Goal: Transaction & Acquisition: Purchase product/service

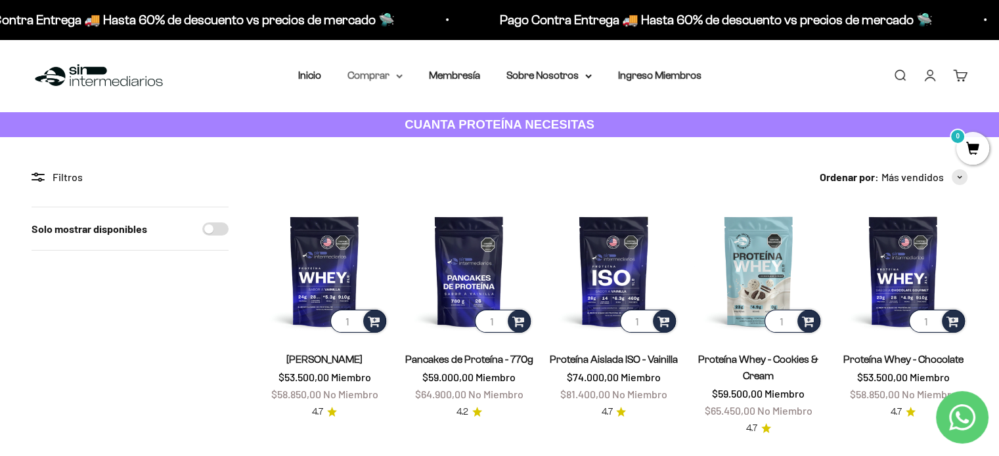
click at [392, 78] on summary "Comprar" at bounding box center [374, 75] width 55 height 17
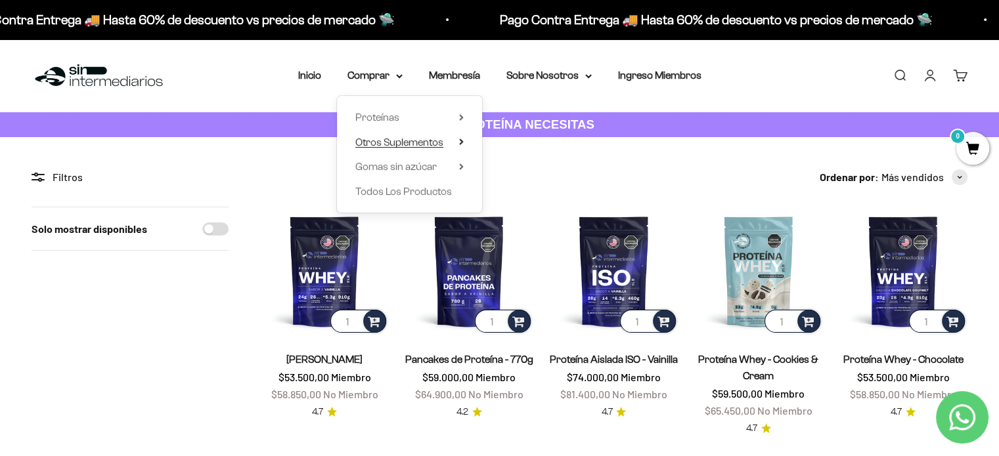
click at [409, 145] on span "Otros Suplementos" at bounding box center [399, 142] width 88 height 11
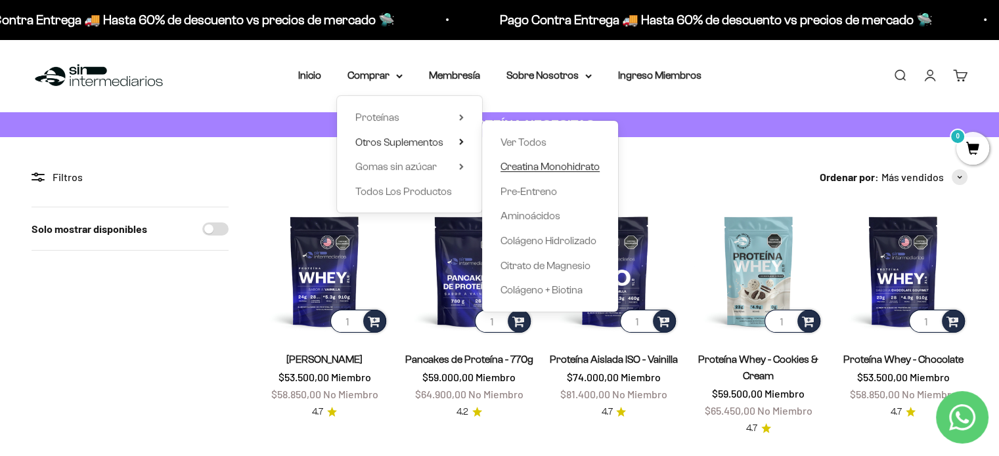
click at [541, 170] on span "Creatina Monohidrato" at bounding box center [549, 166] width 99 height 11
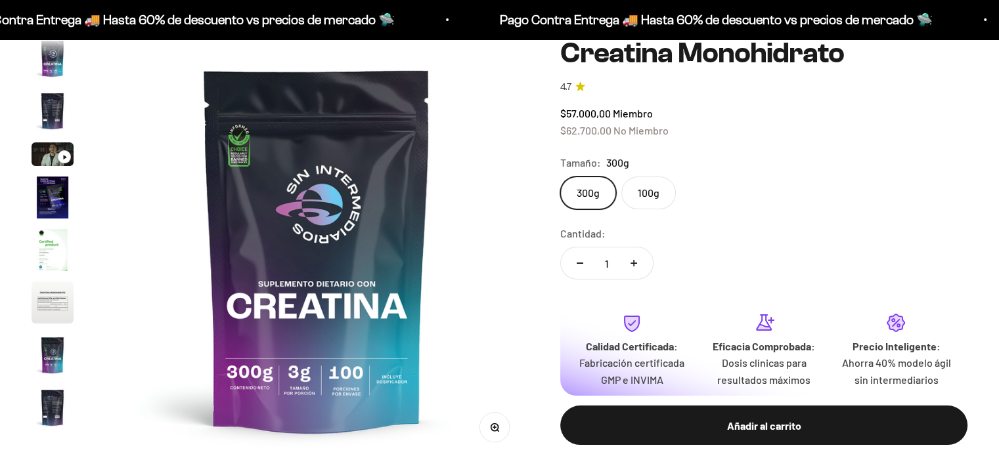
scroll to position [54, 0]
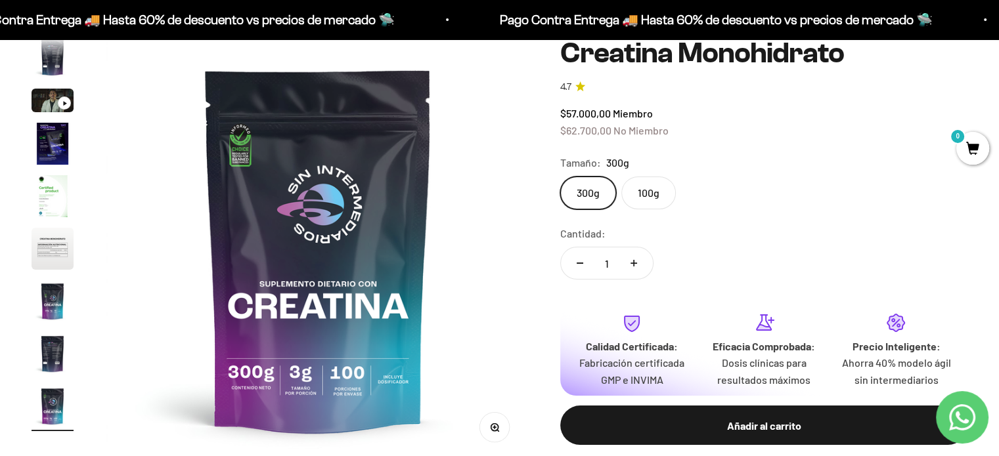
click at [634, 193] on label "100g" at bounding box center [648, 193] width 55 height 33
click at [560, 177] on input "100g" at bounding box center [560, 176] width 1 height 1
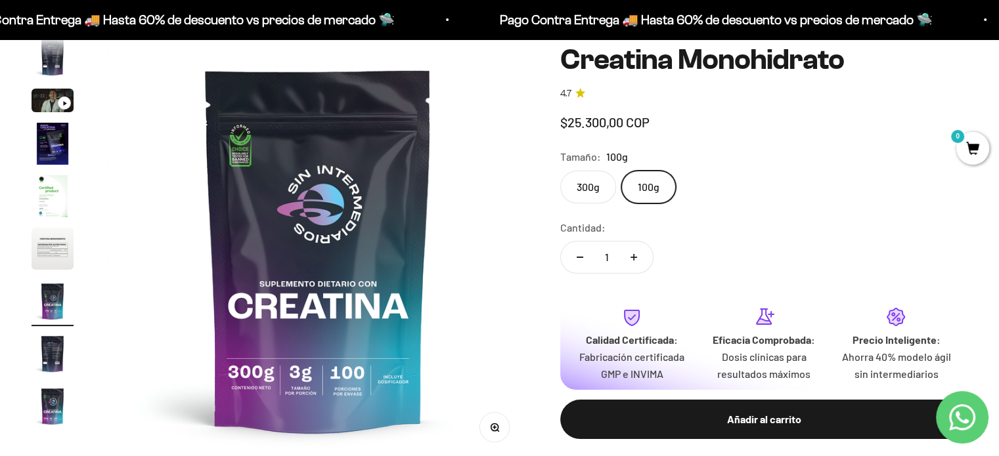
scroll to position [0, 2637]
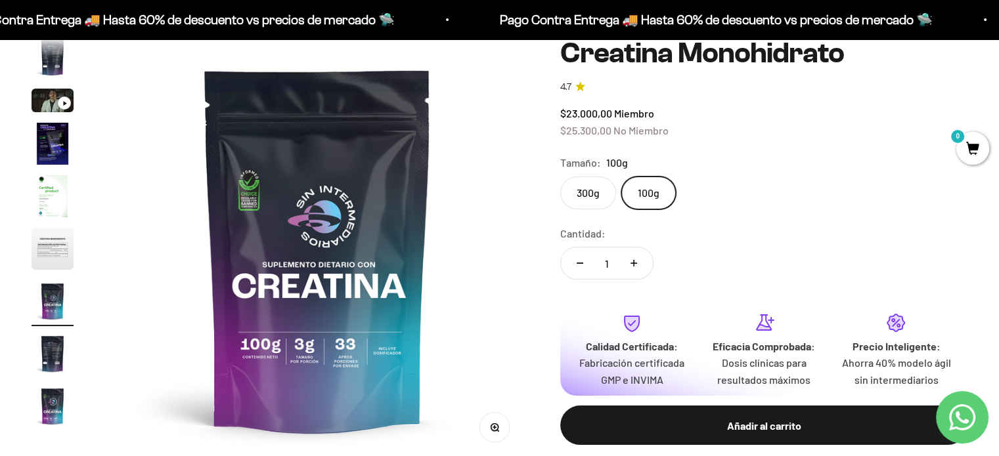
click at [583, 192] on label "300g" at bounding box center [588, 193] width 56 height 33
click at [560, 177] on input "300g" at bounding box center [560, 176] width 1 height 1
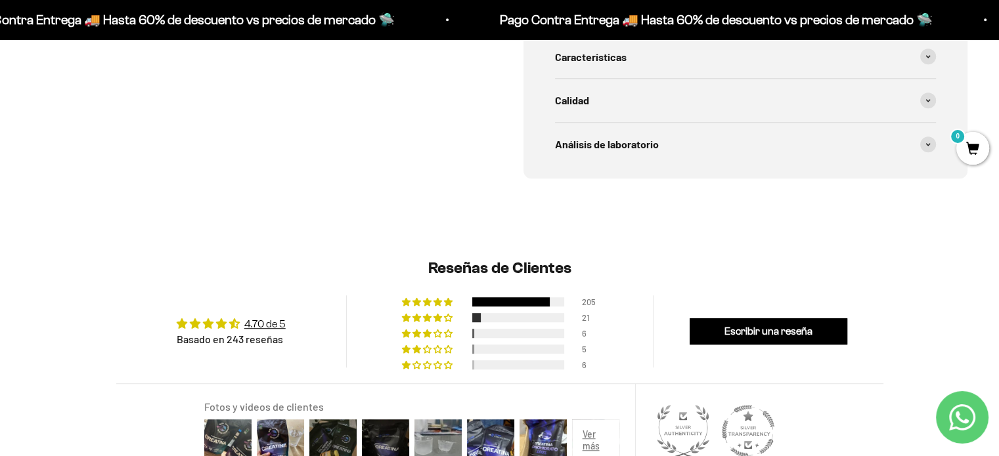
scroll to position [460, 0]
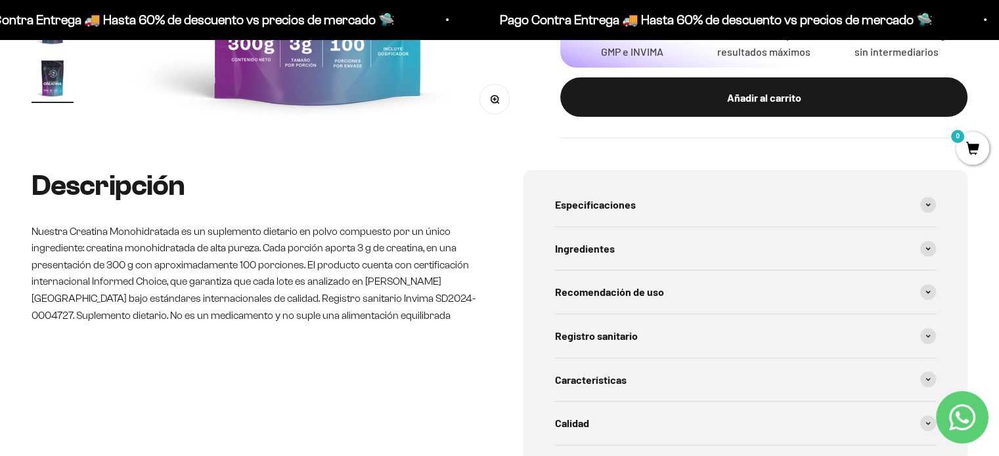
click at [7, 302] on div "Descripción Nuestra Creatina Monohidratada es un suplemento dietario en polvo c…" at bounding box center [499, 367] width 999 height 395
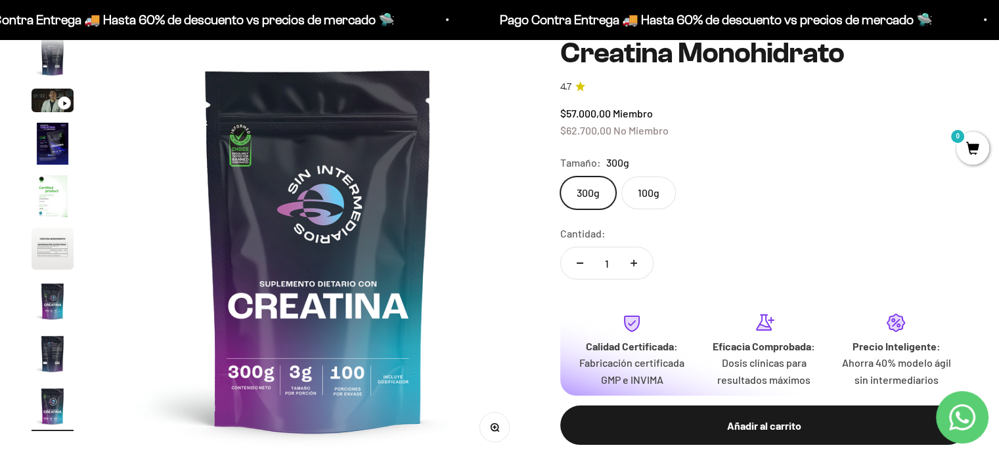
scroll to position [0, 0]
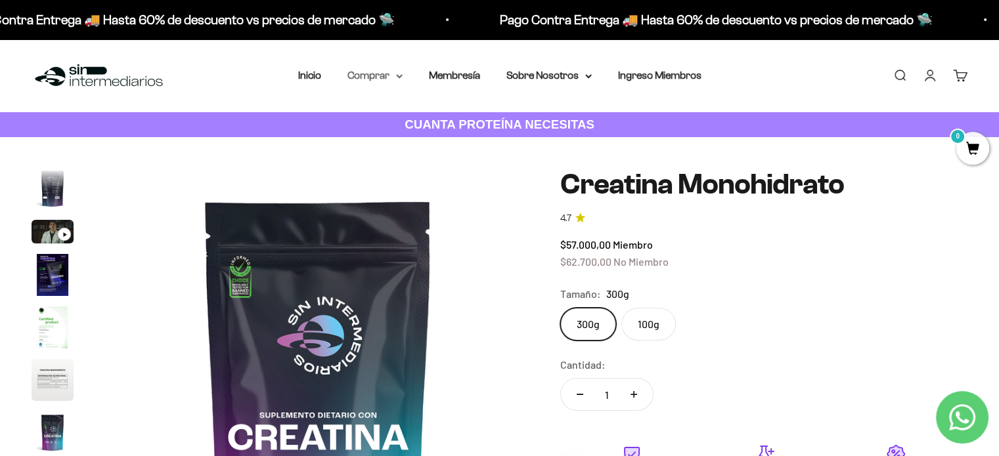
click at [374, 77] on summary "Comprar" at bounding box center [374, 75] width 55 height 17
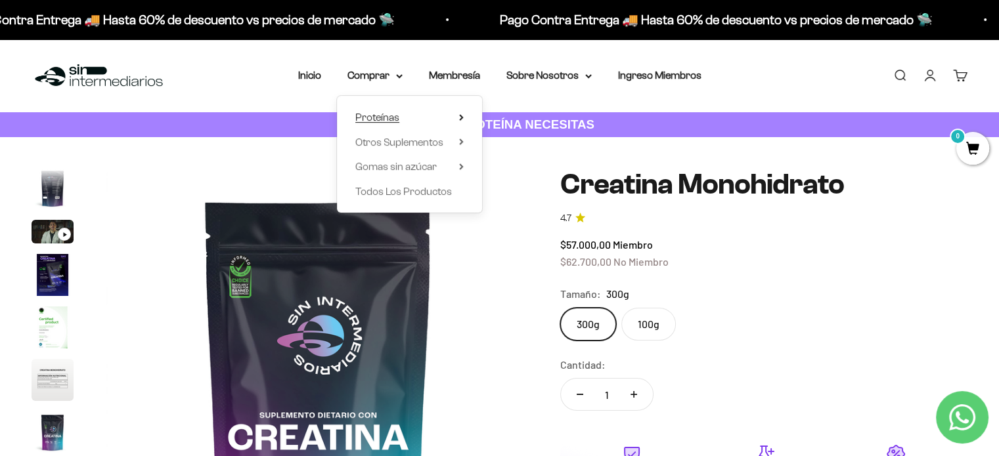
click at [386, 115] on span "Proteínas" at bounding box center [377, 117] width 44 height 11
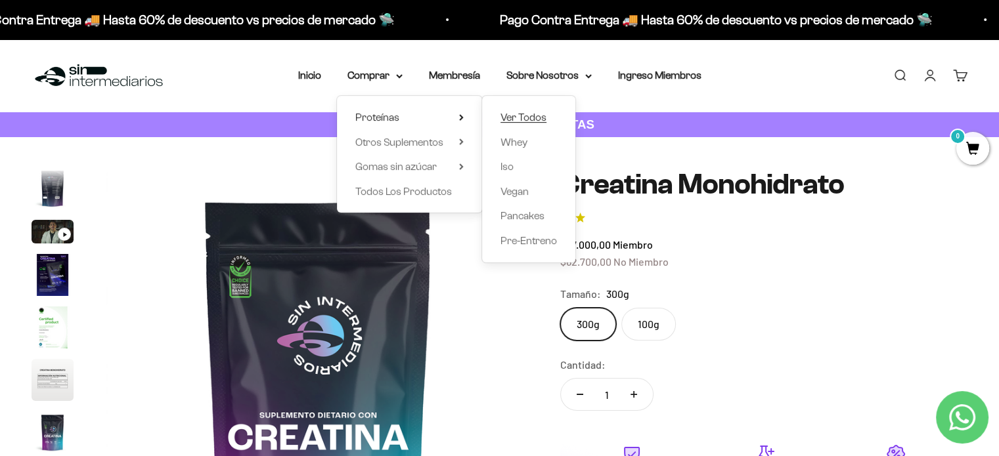
click at [525, 122] on span "Ver Todos" at bounding box center [523, 117] width 46 height 11
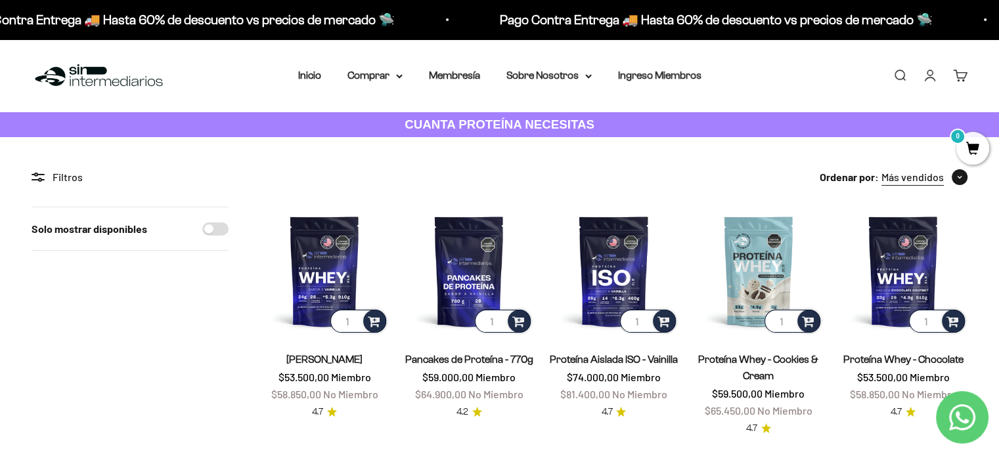
click at [909, 179] on span "Más vendidos" at bounding box center [912, 177] width 62 height 17
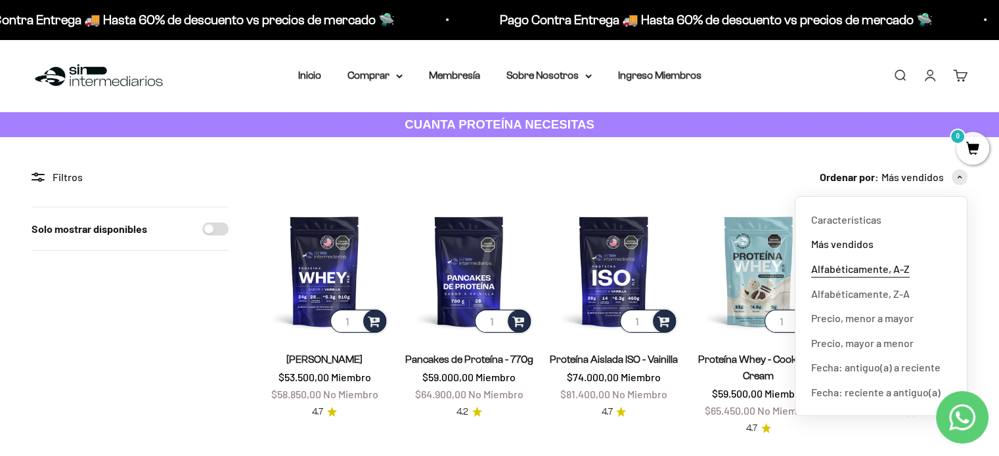
click at [857, 265] on span "Alfabéticamente, A-Z" at bounding box center [860, 269] width 99 height 17
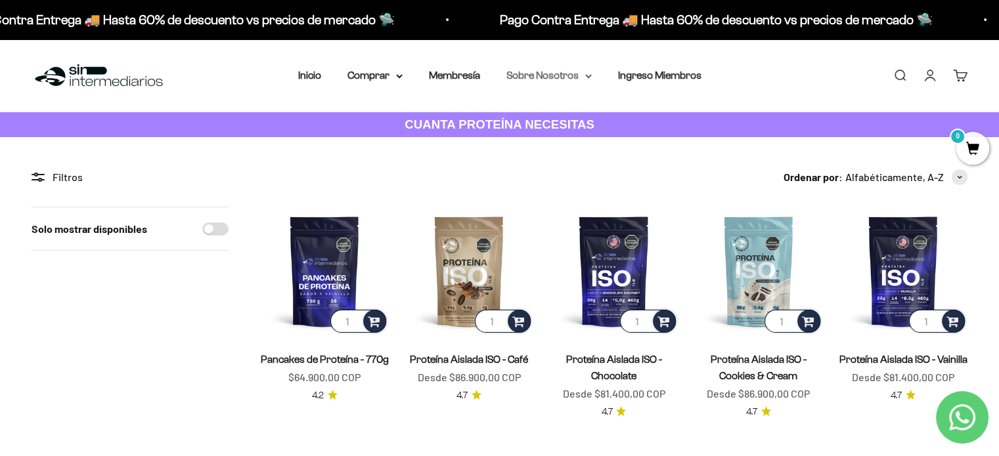
click at [554, 78] on summary "Sobre Nosotros" at bounding box center [548, 75] width 85 height 17
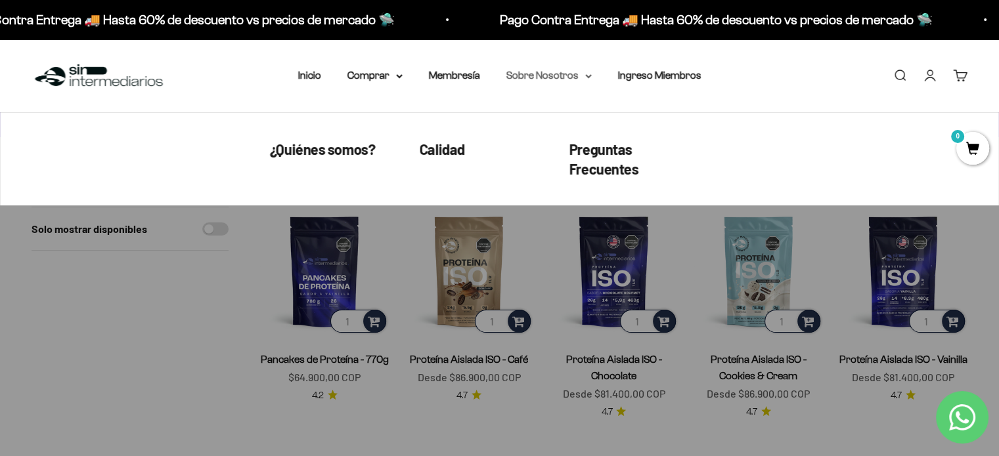
click at [554, 78] on summary "Sobre Nosotros" at bounding box center [548, 75] width 85 height 17
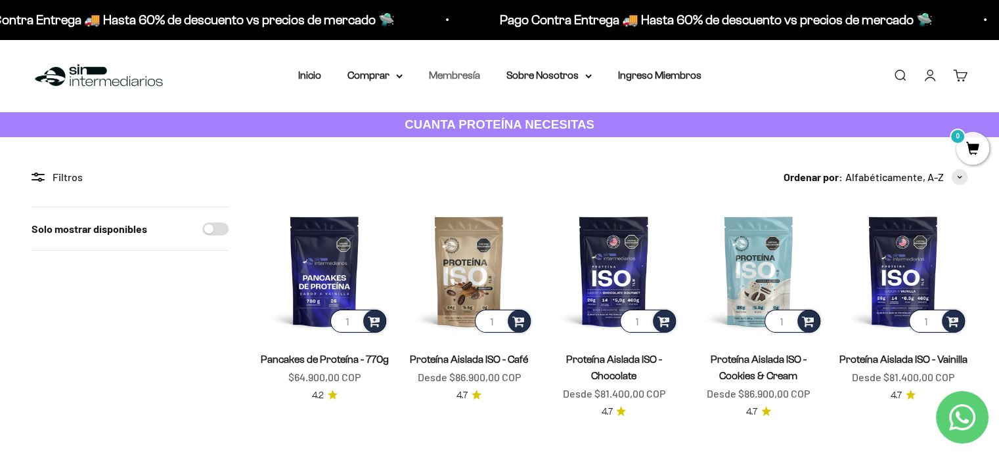
click at [457, 71] on link "Membresía" at bounding box center [454, 75] width 51 height 11
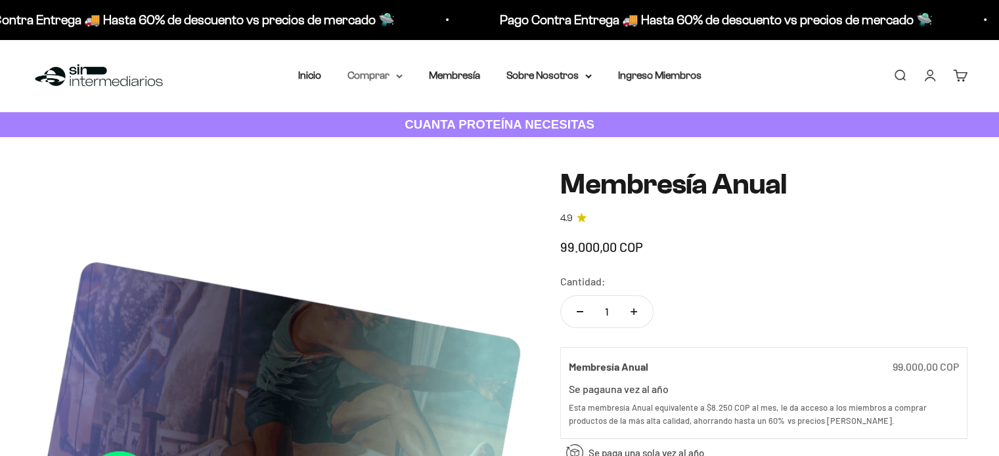
click at [396, 76] on icon at bounding box center [399, 76] width 7 height 5
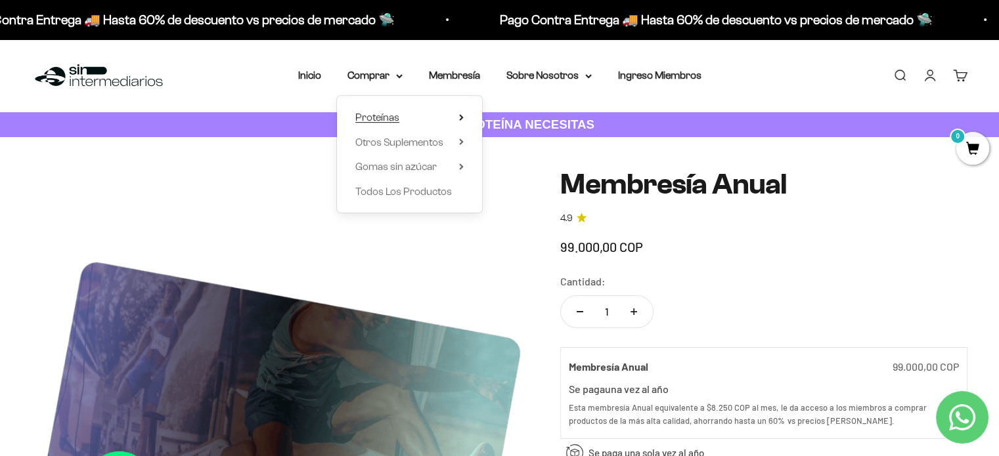
click at [414, 113] on summary "Proteínas" at bounding box center [409, 117] width 108 height 17
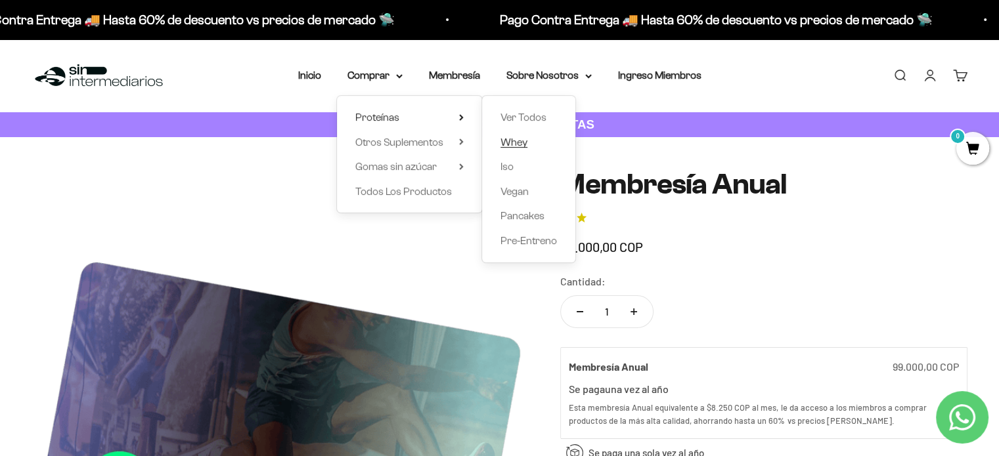
click at [522, 140] on span "Whey" at bounding box center [513, 142] width 27 height 11
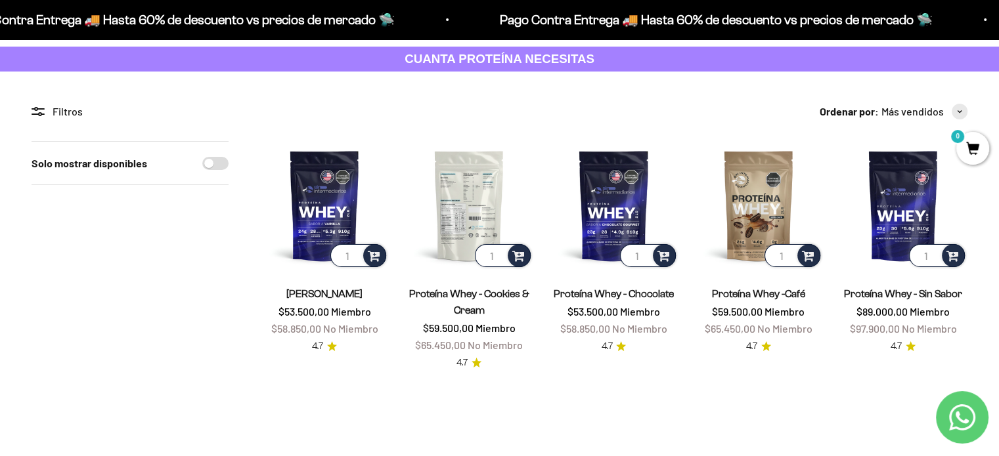
scroll to position [131, 0]
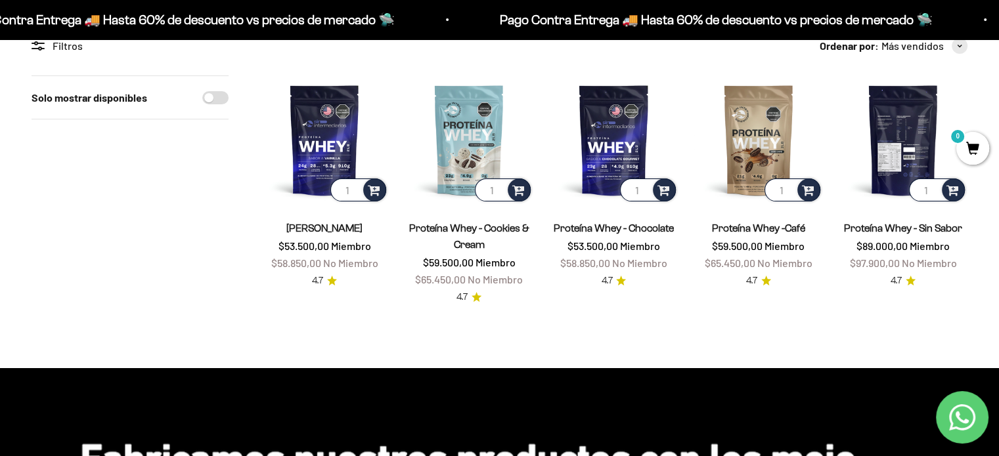
click at [893, 154] on img at bounding box center [903, 140] width 129 height 129
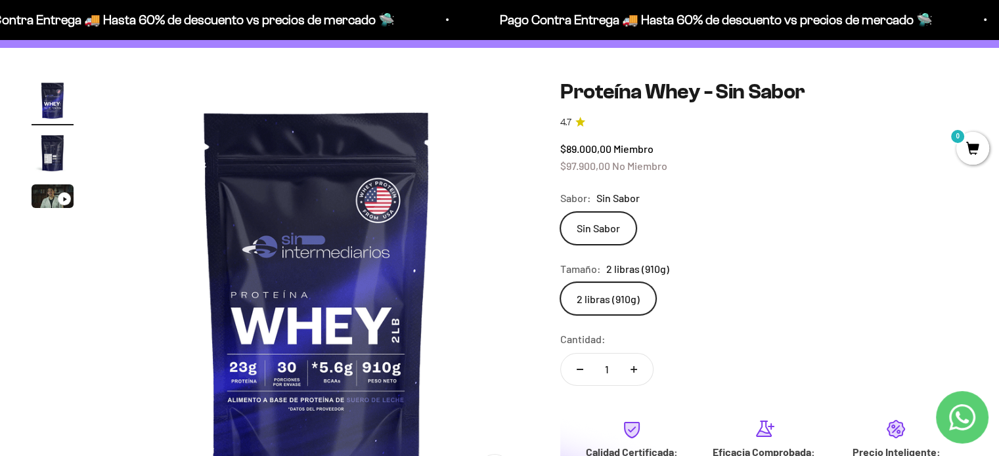
scroll to position [131, 0]
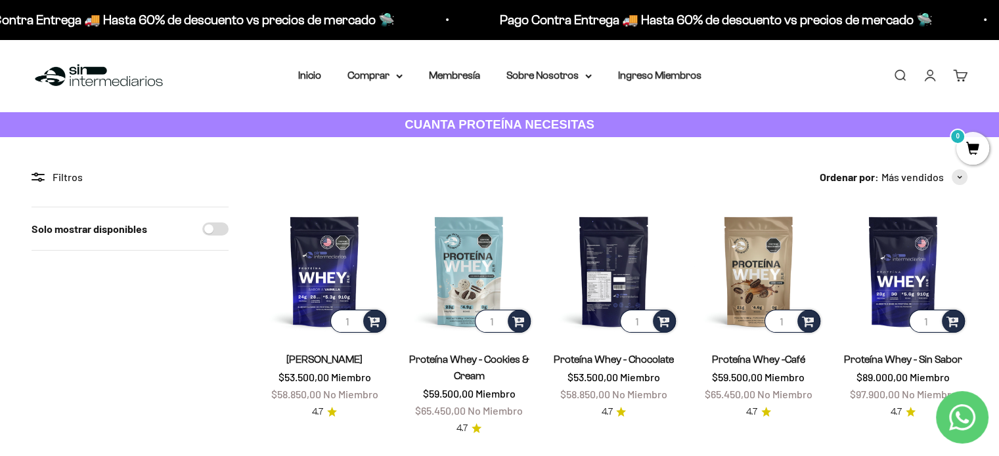
click at [604, 257] on img at bounding box center [613, 271] width 129 height 129
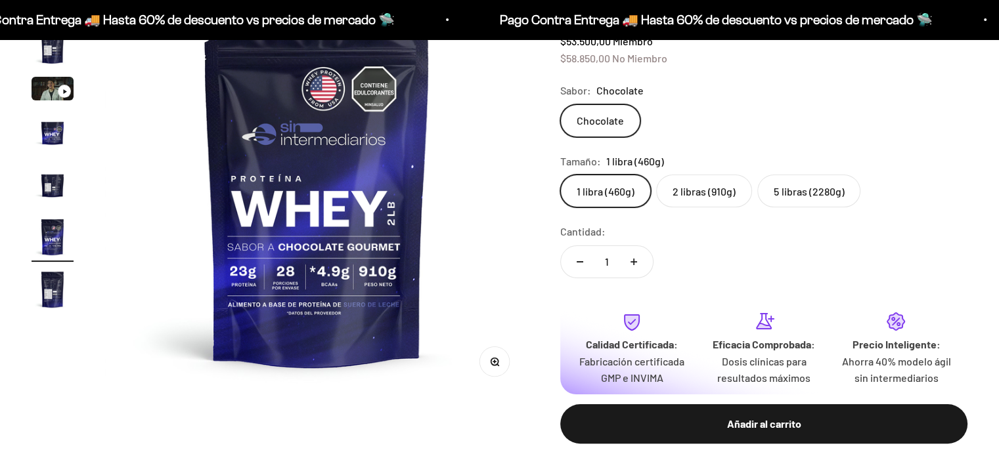
scroll to position [0, 2198]
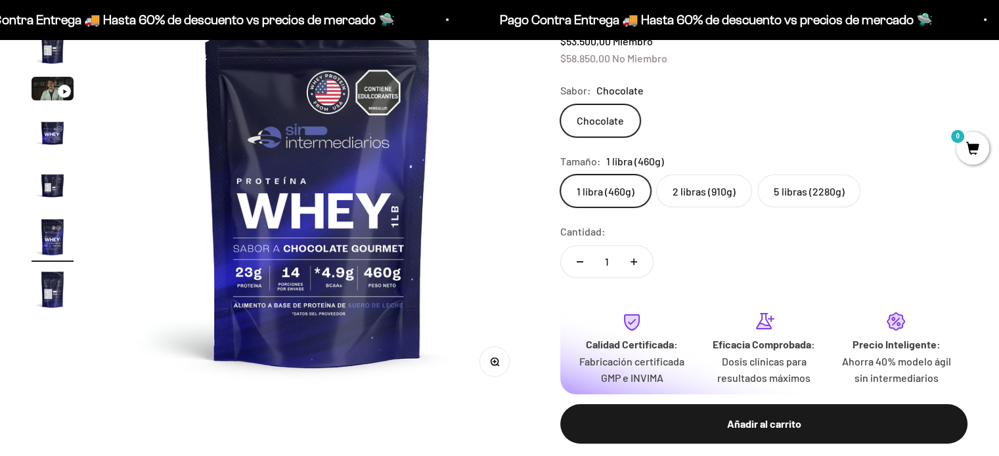
click at [812, 194] on label "5 libras (2280g)" at bounding box center [808, 191] width 103 height 33
click at [560, 175] on input "5 libras (2280g)" at bounding box center [560, 174] width 1 height 1
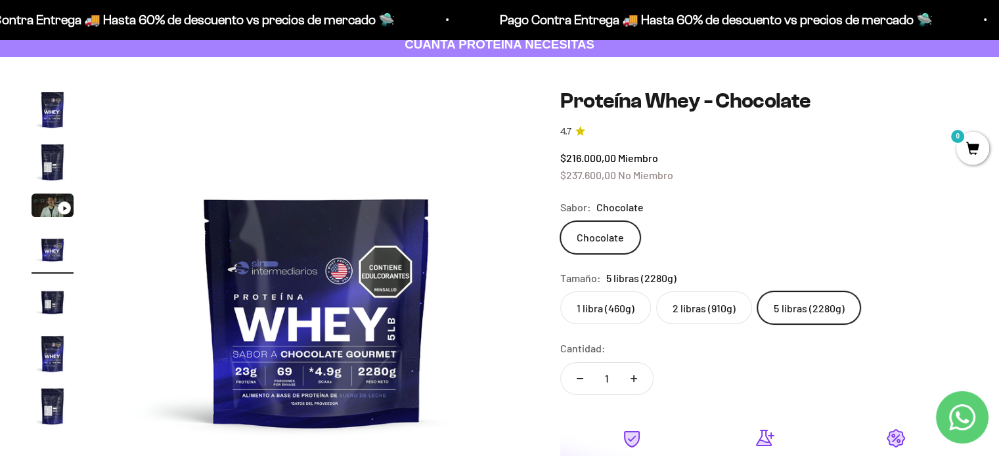
scroll to position [66, 0]
